Goal: Transaction & Acquisition: Obtain resource

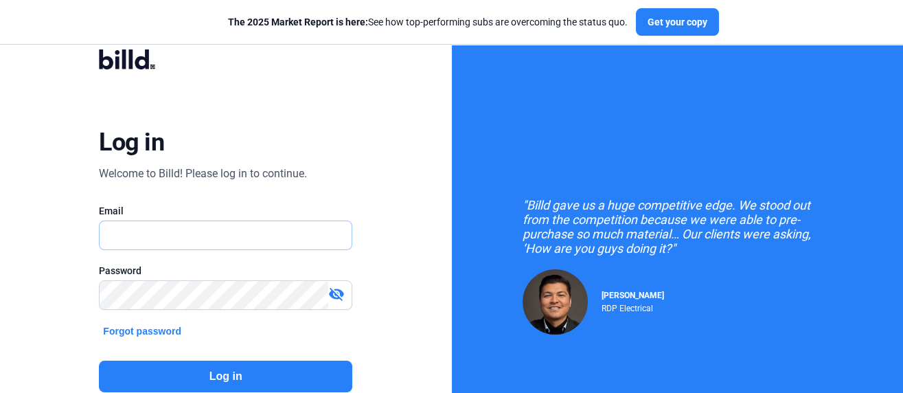
click at [148, 238] on input "text" at bounding box center [226, 235] width 252 height 28
type input "C"
type input "[EMAIL_ADDRESS][DOMAIN_NAME]"
click at [98, 295] on div "Log in Welcome to Billd! Please log in to continue. Email [EMAIL_ADDRESS][DOMAI…" at bounding box center [226, 248] width 326 height 433
click at [227, 372] on button "Log in" at bounding box center [225, 377] width 253 height 32
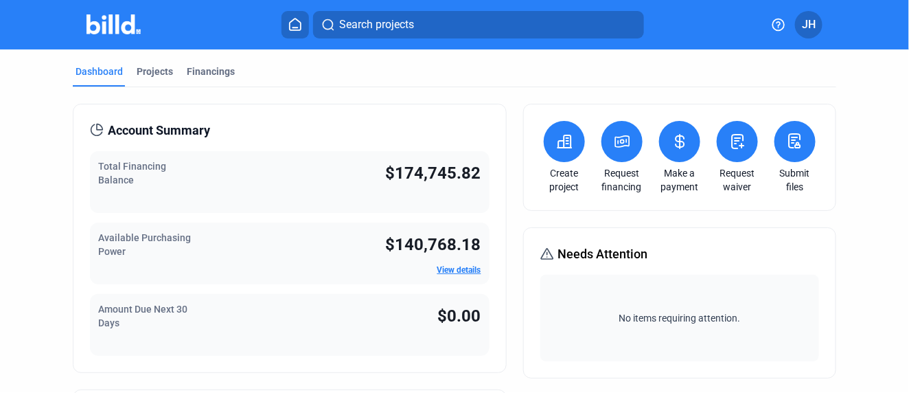
click at [354, 27] on span "Search projects" at bounding box center [376, 24] width 75 height 16
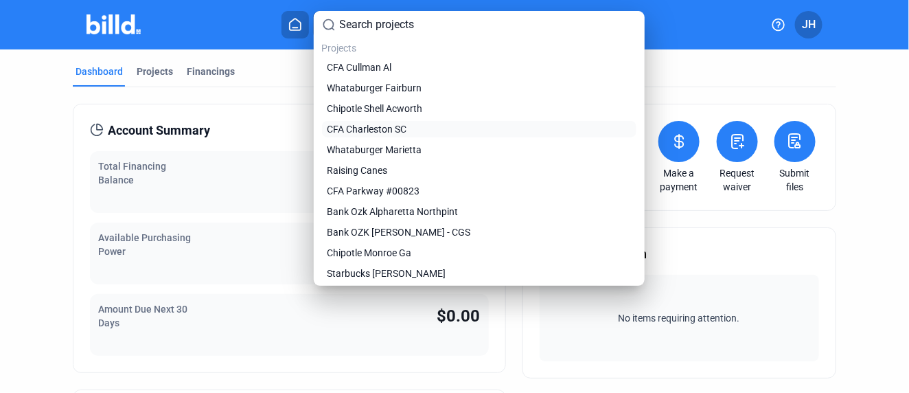
click at [402, 130] on span "CFA Charleston SC" at bounding box center [368, 129] width 80 height 14
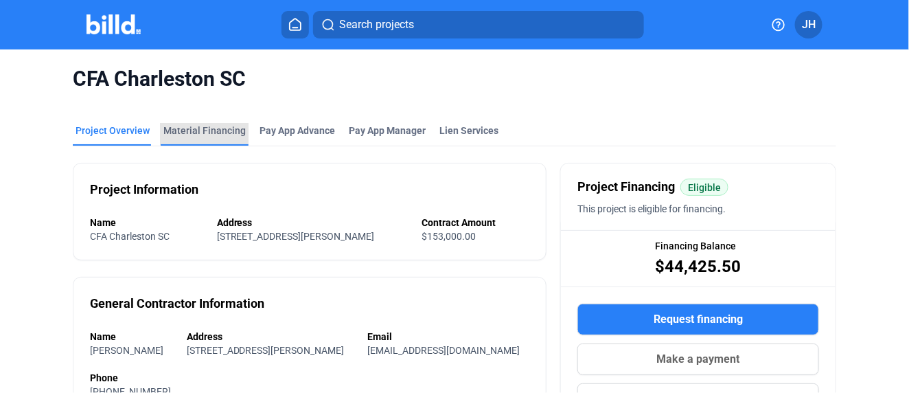
click at [207, 130] on div "Material Financing" at bounding box center [204, 131] width 82 height 14
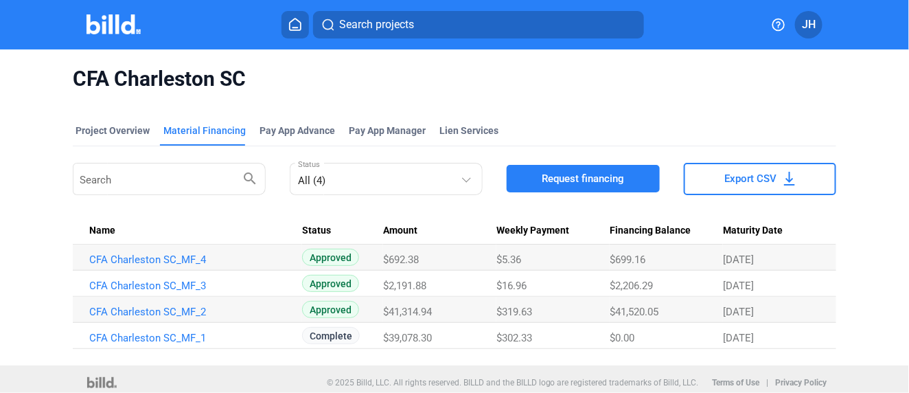
click at [592, 181] on span "Request financing" at bounding box center [583, 179] width 82 height 14
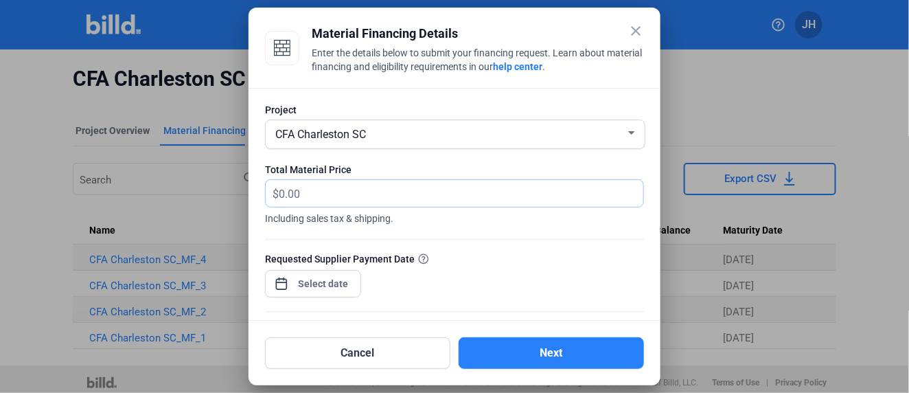
click at [295, 198] on input "text" at bounding box center [461, 193] width 365 height 27
type input "2,179.33"
click at [321, 282] on div "close Material Financing Details Enter the details below to submit your financi…" at bounding box center [454, 196] width 909 height 393
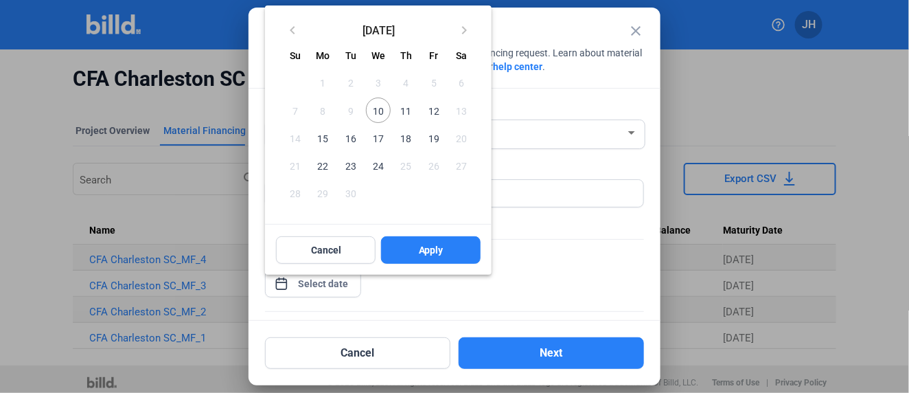
click at [378, 166] on span "24" at bounding box center [378, 165] width 25 height 25
click at [441, 249] on span "Apply" at bounding box center [431, 250] width 25 height 14
type input "[DATE]"
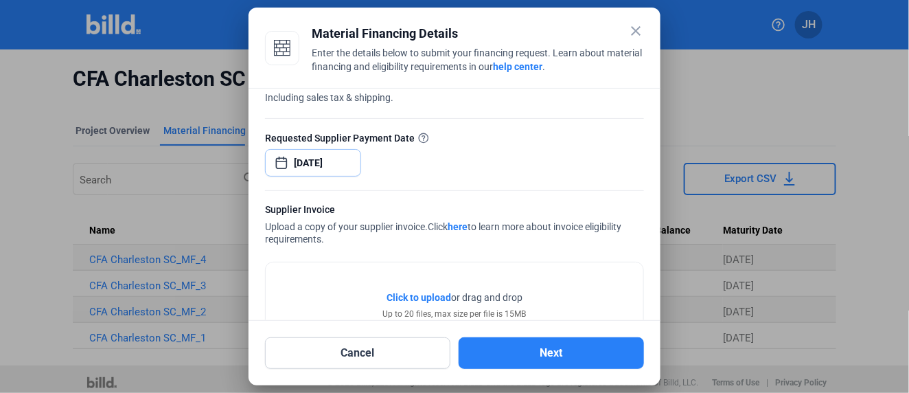
scroll to position [170, 0]
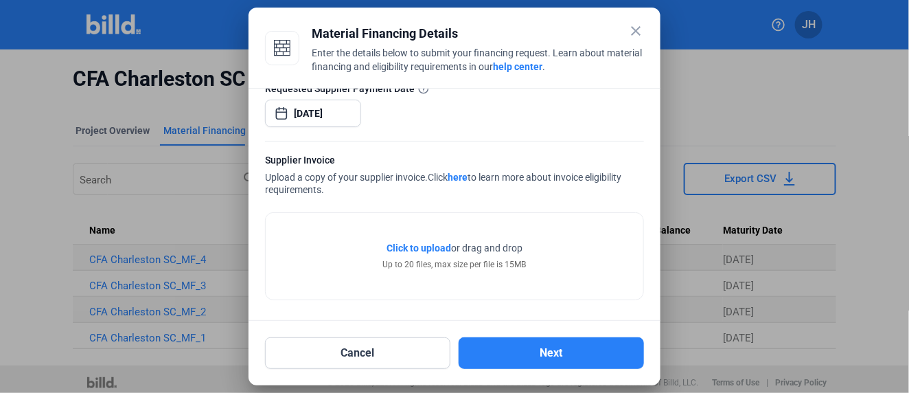
click at [409, 247] on span "Click to upload" at bounding box center [419, 247] width 65 height 11
click at [409, 249] on span "Click to upload" at bounding box center [419, 247] width 65 height 11
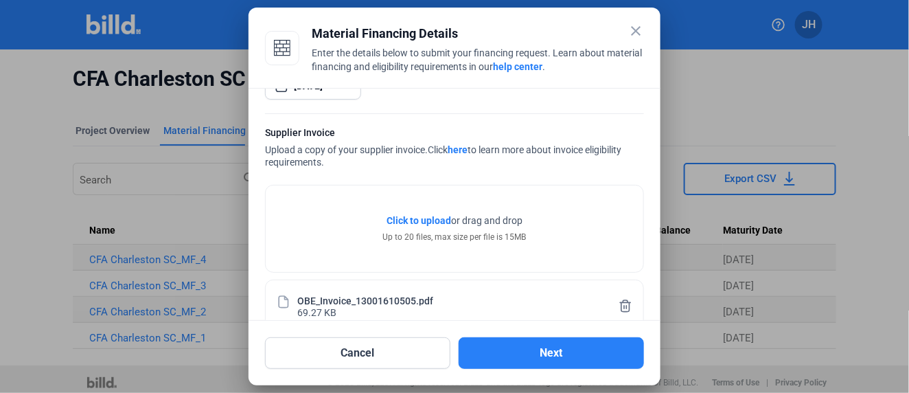
scroll to position [221, 0]
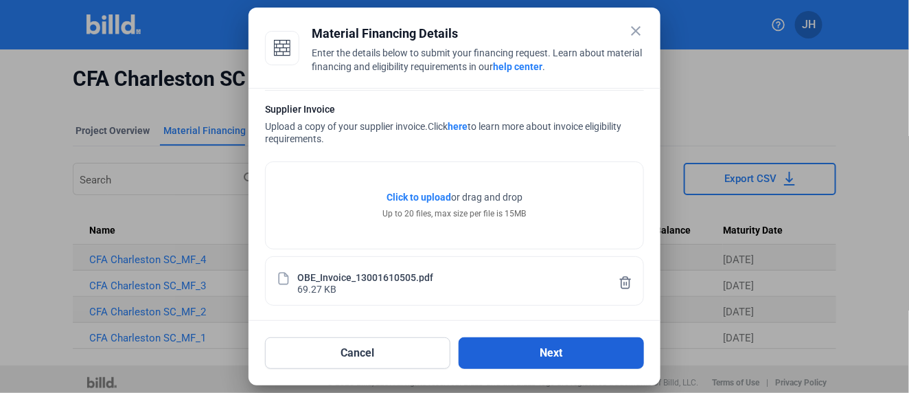
click at [552, 362] on button "Next" at bounding box center [551, 353] width 185 height 32
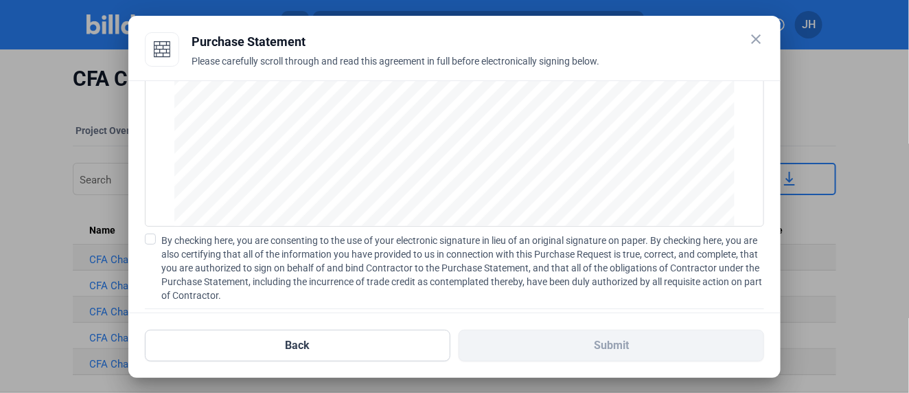
scroll to position [198, 0]
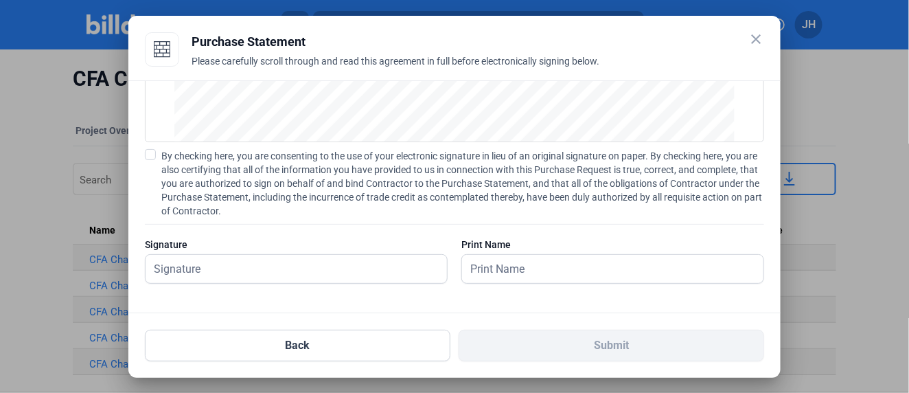
click at [151, 155] on span at bounding box center [150, 154] width 11 height 11
click at [0, 0] on input "By checking here, you are consenting to the use of your electronic signature in…" at bounding box center [0, 0] width 0 height 0
click at [215, 270] on input "text" at bounding box center [289, 269] width 286 height 28
type input "[PERSON_NAME]"
click at [514, 272] on input "text" at bounding box center [605, 269] width 286 height 28
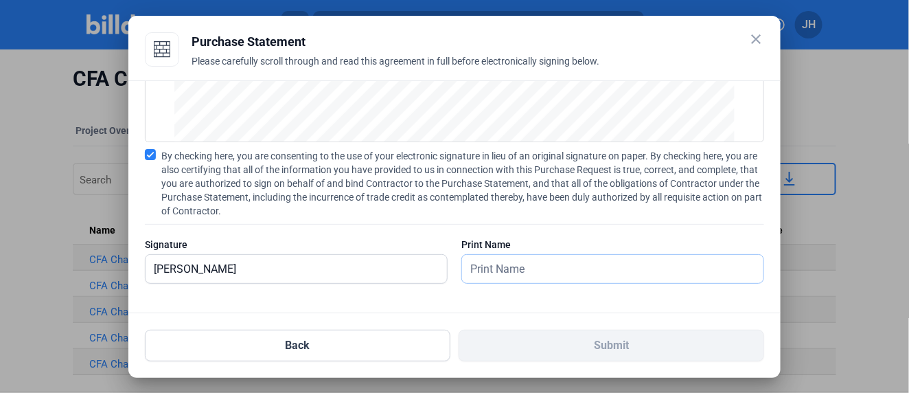
type input "[PERSON_NAME]"
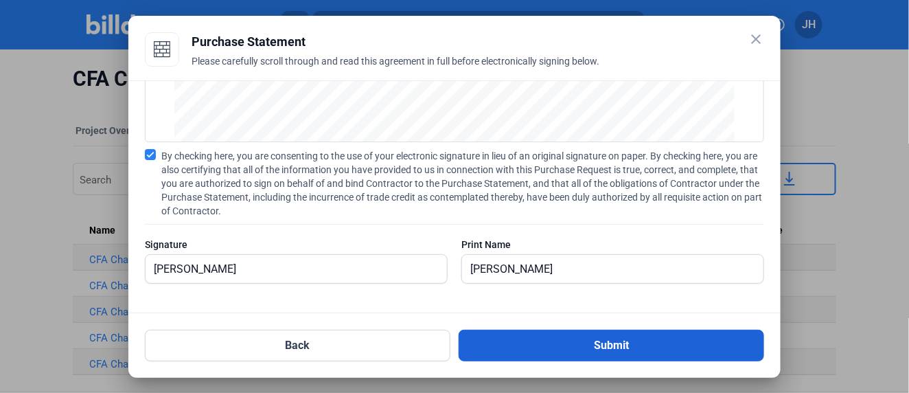
click at [619, 347] on button "Submit" at bounding box center [612, 346] width 306 height 32
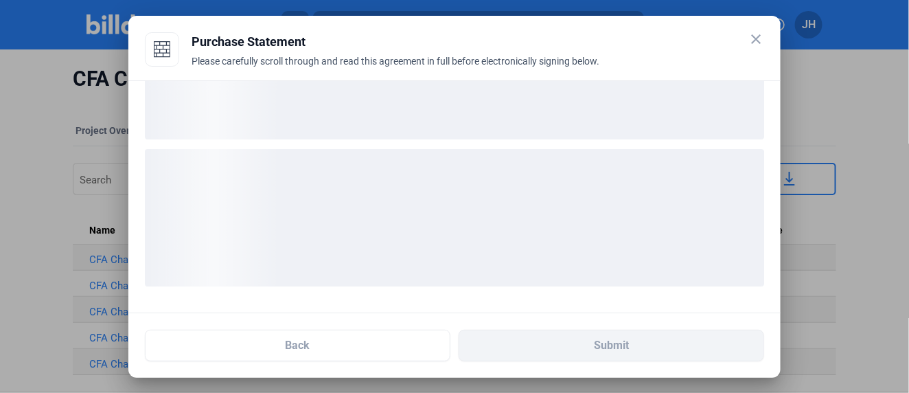
scroll to position [93, 0]
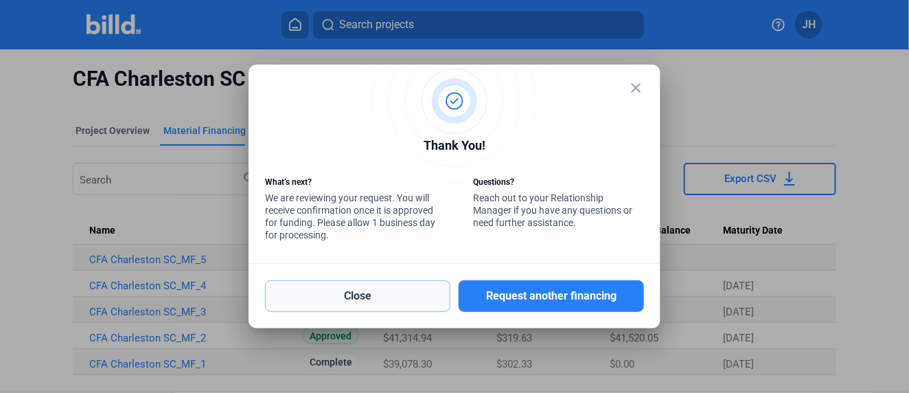
click at [375, 297] on button "Close" at bounding box center [357, 296] width 185 height 32
